Goal: Task Accomplishment & Management: Use online tool/utility

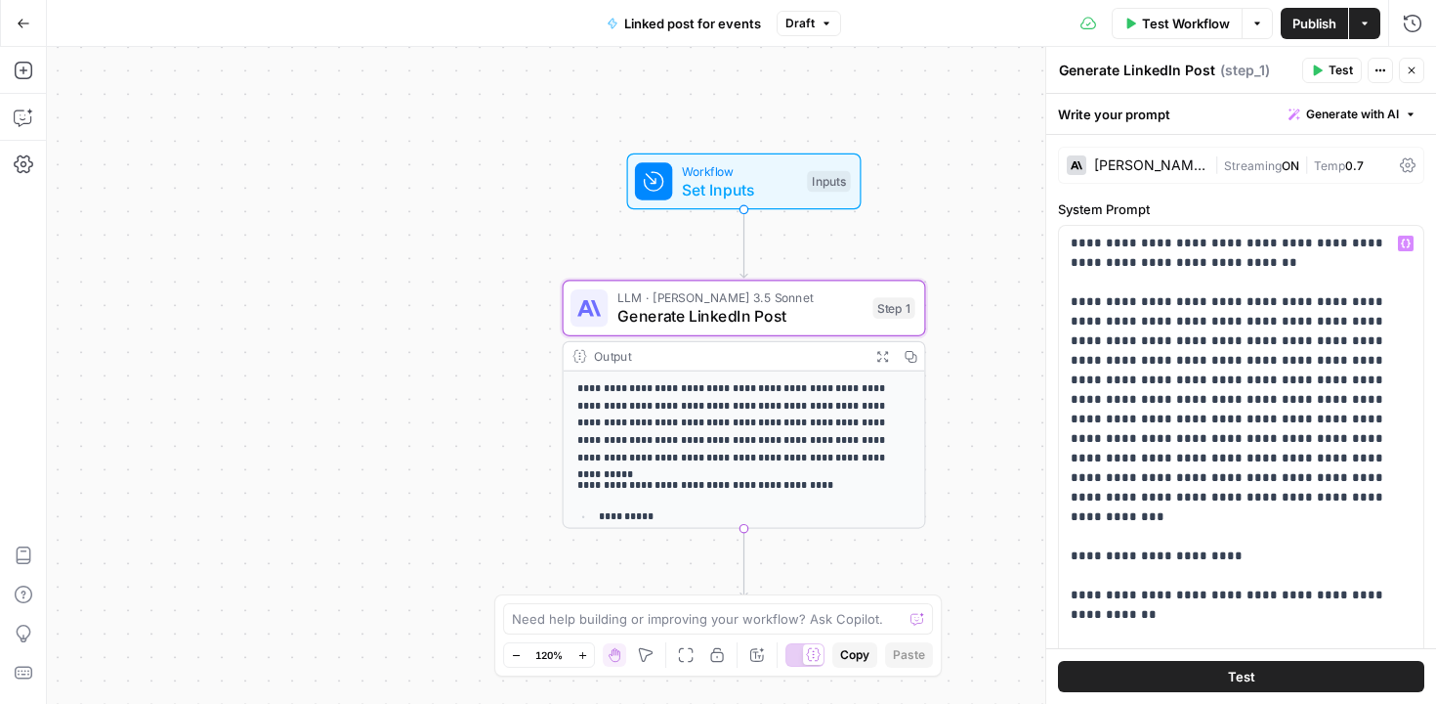
scroll to position [262, 0]
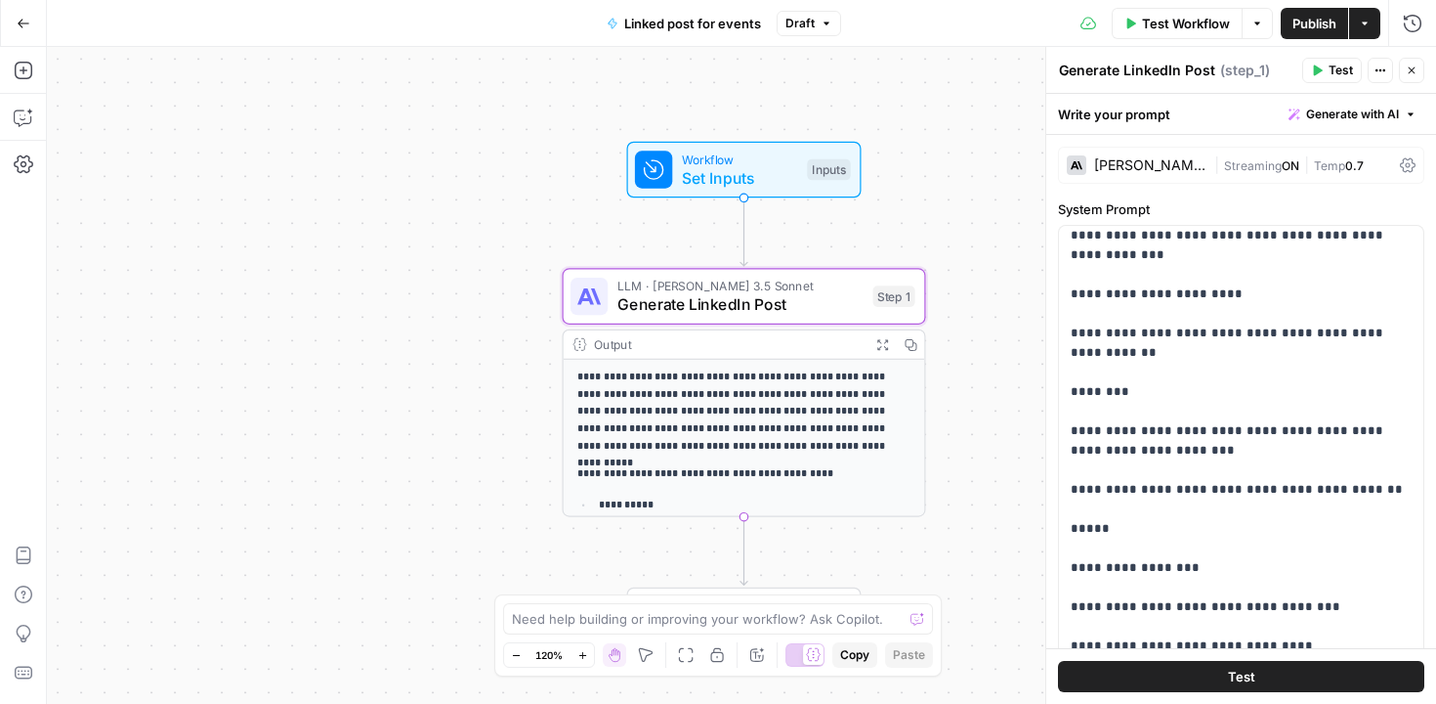
click at [28, 10] on button "Go Back" at bounding box center [23, 23] width 35 height 35
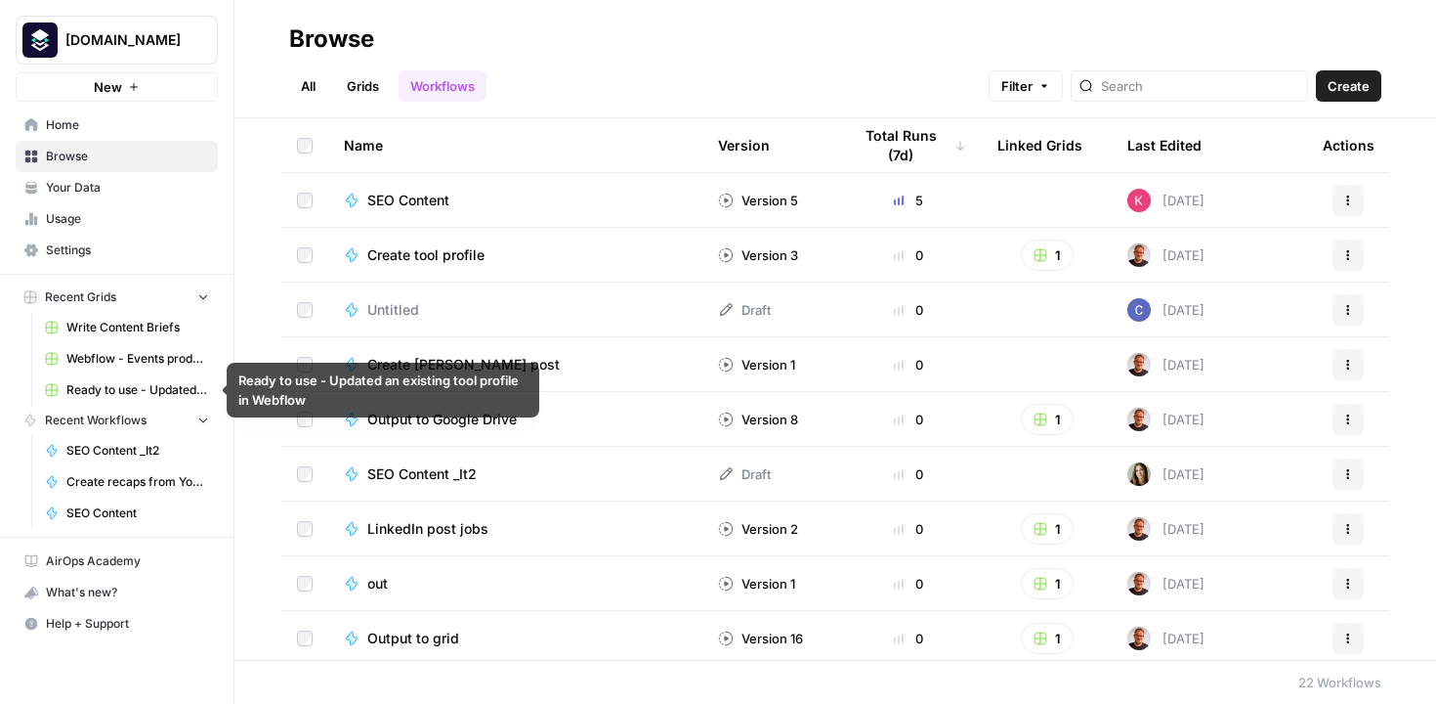
click at [123, 356] on span "Webflow - Events production - Ticiana" at bounding box center [137, 359] width 143 height 18
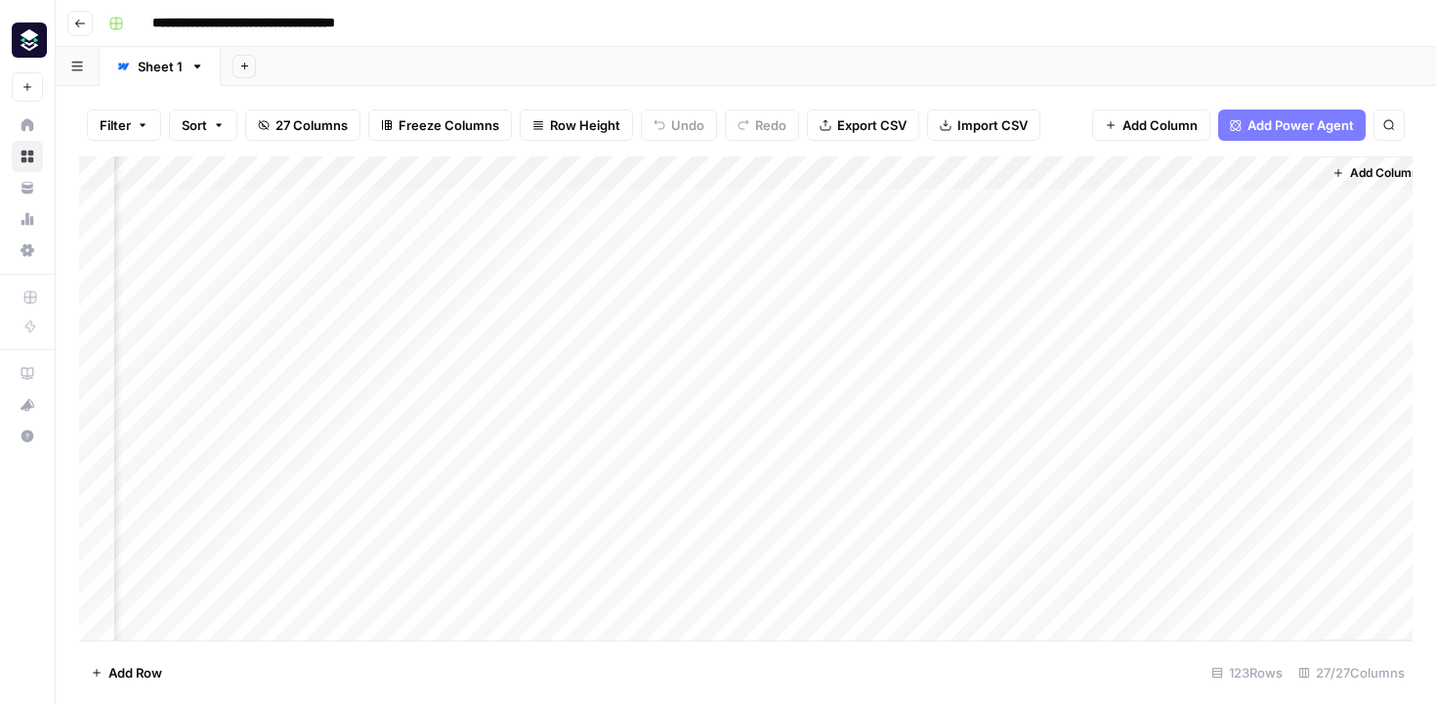
scroll to position [0, 4669]
click at [1180, 277] on div "Add Column" at bounding box center [746, 398] width 1334 height 484
click at [1212, 276] on div "Add Column" at bounding box center [746, 398] width 1334 height 484
